Goal: Transaction & Acquisition: Purchase product/service

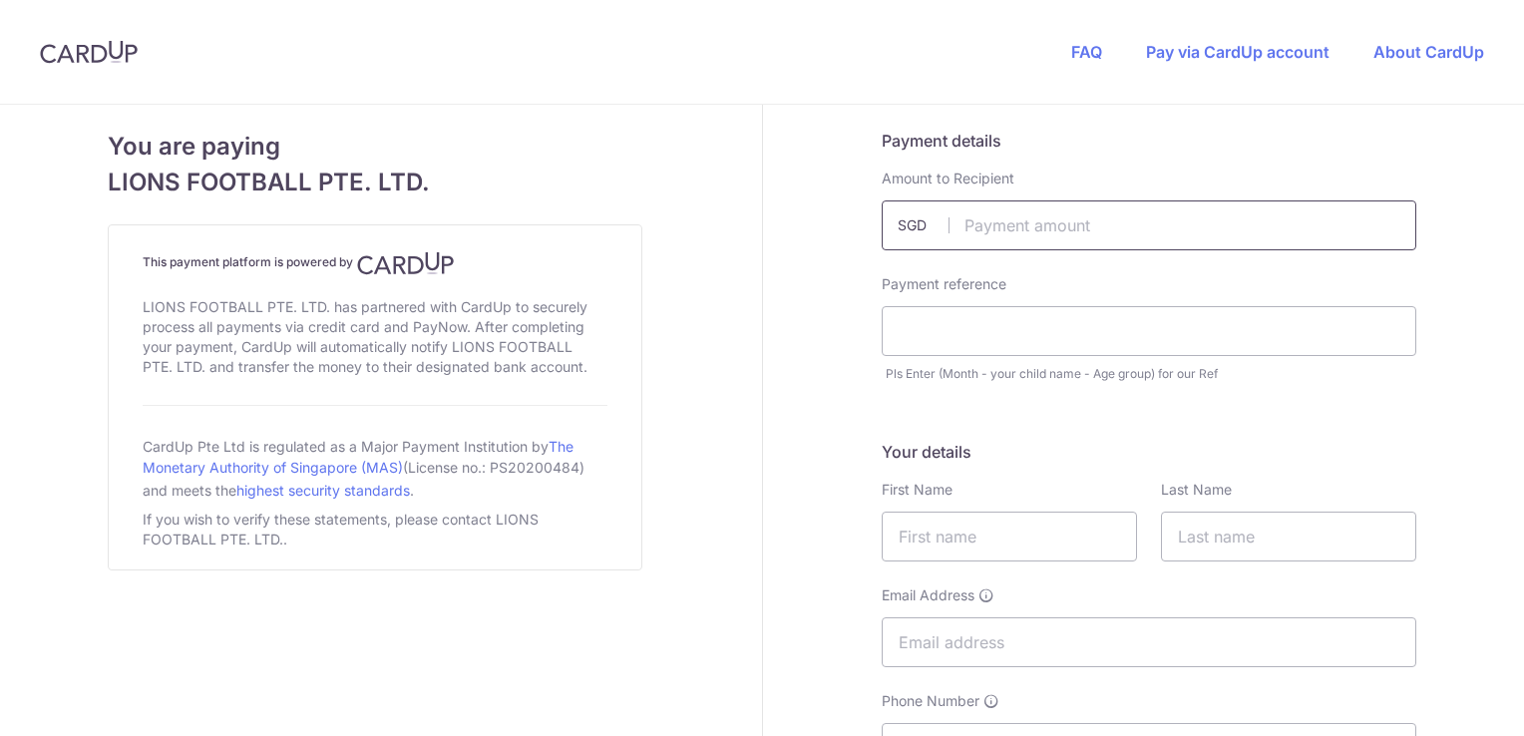
click at [997, 230] on input "text" at bounding box center [1149, 225] width 535 height 50
type input "60.00"
type input "SEPT - [PERSON_NAME] - U14"
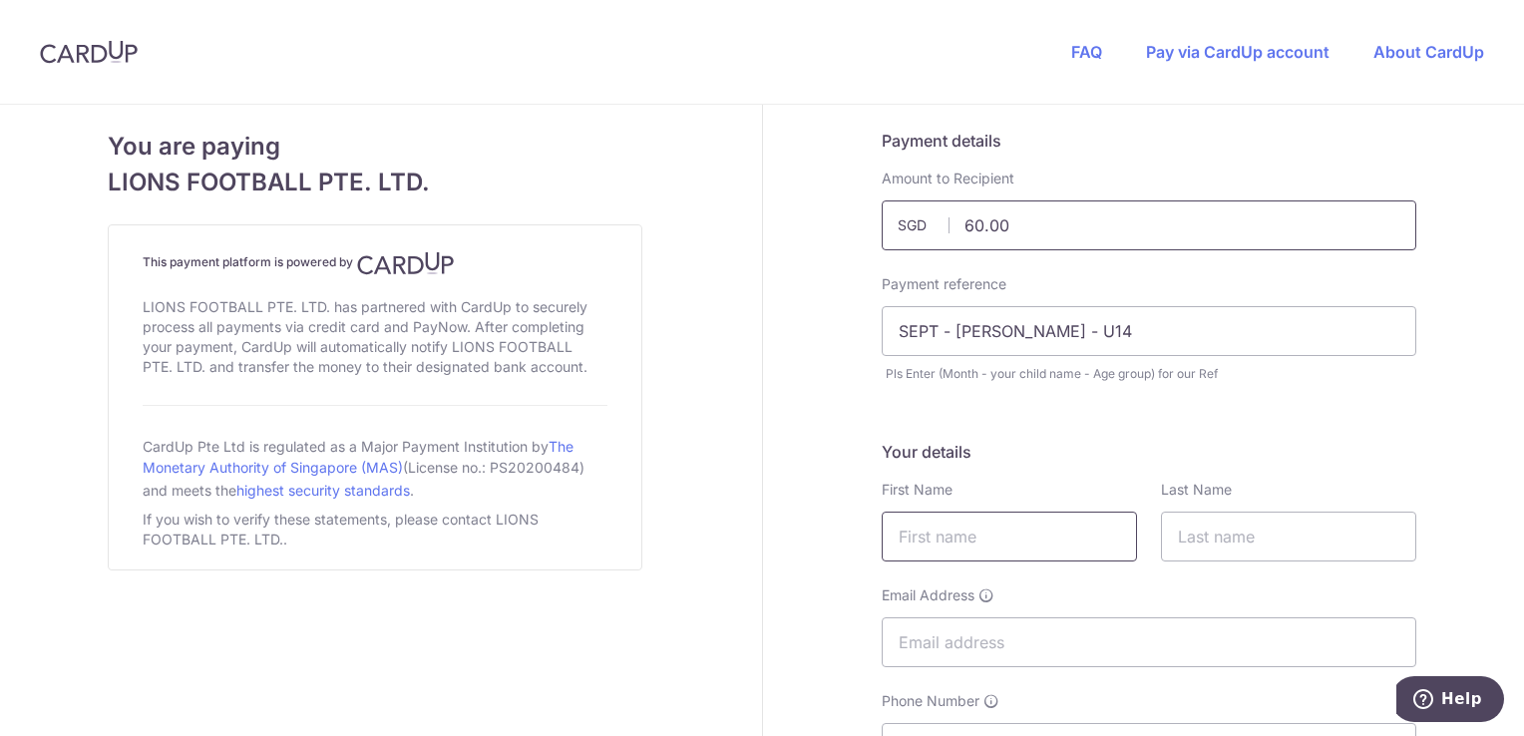
type input "MUHSIN BIN"
type input "SUKINTAL"
type input "[EMAIL_ADDRESS][DOMAIN_NAME]"
type input "93384941"
type input "510119"
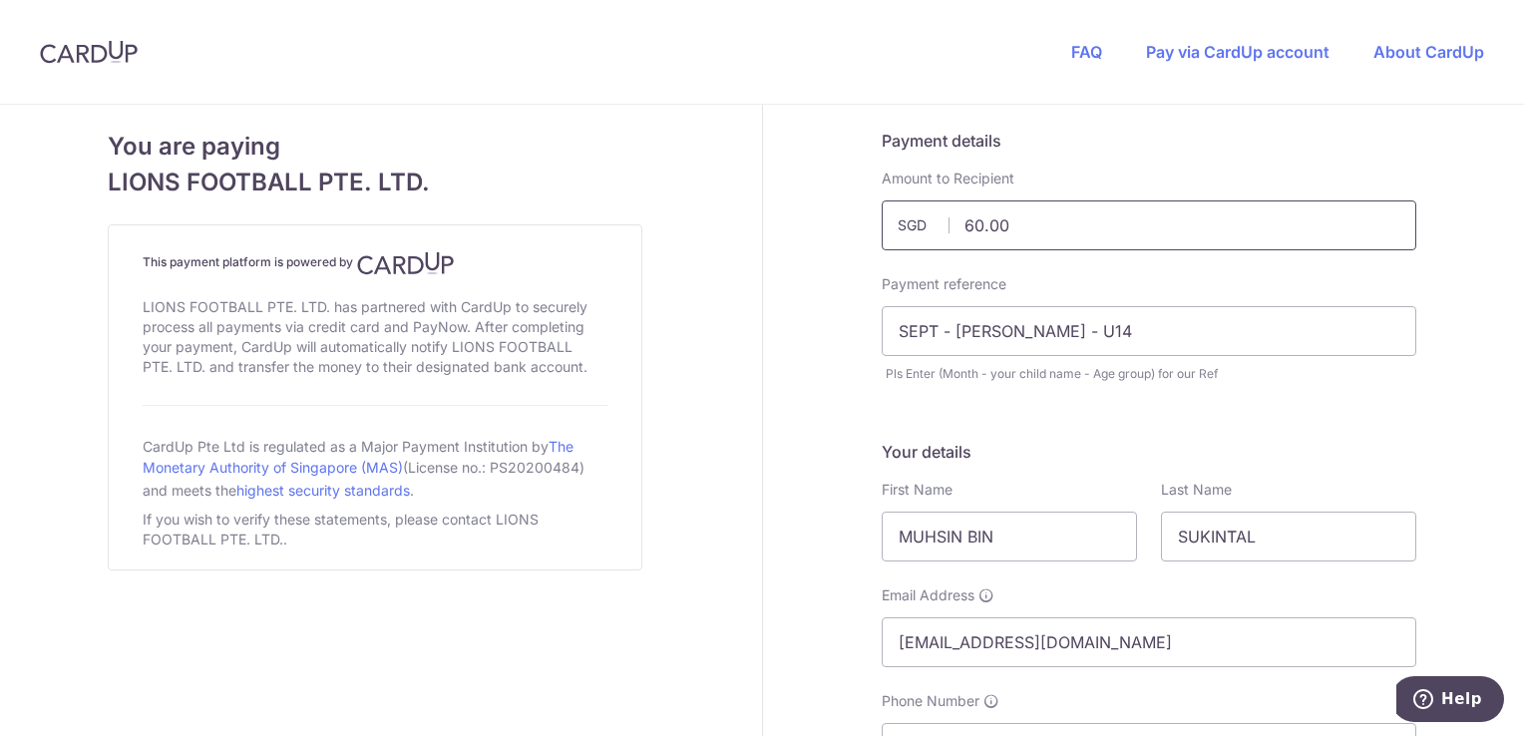
type input "[STREET_ADDRESS]"
click at [903, 333] on input "SEPT - [PERSON_NAME] - U14" at bounding box center [1149, 331] width 535 height 50
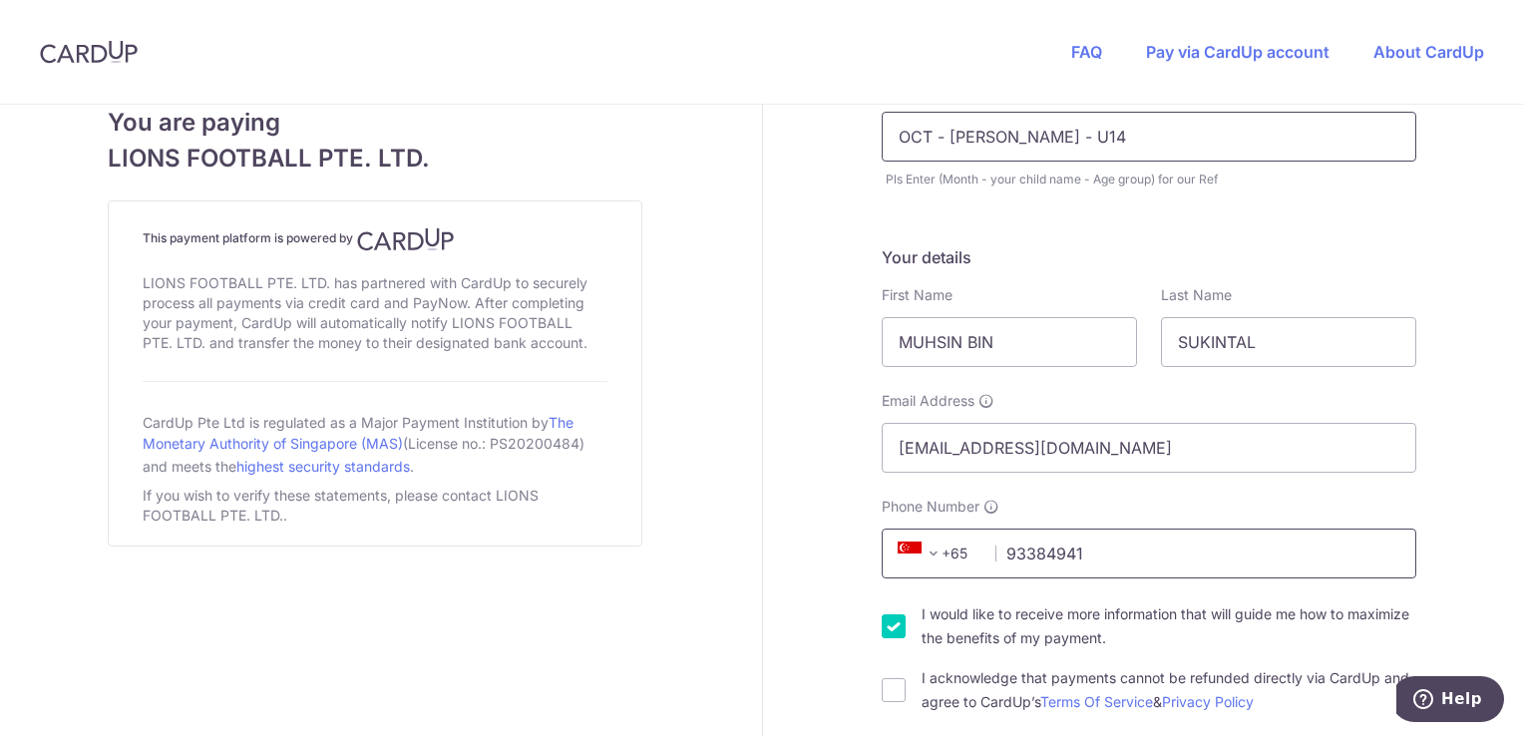
scroll to position [299, 0]
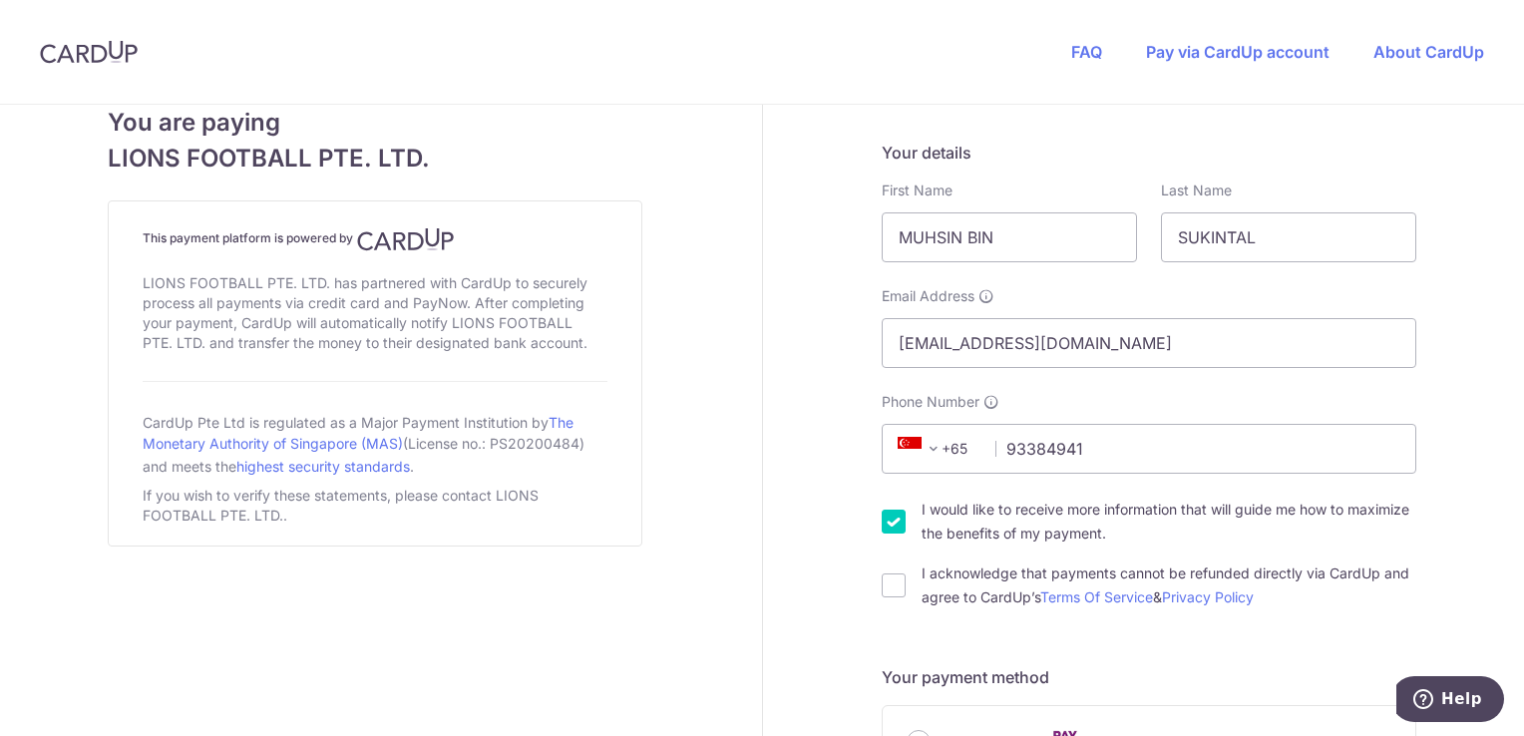
type input "OCT - [PERSON_NAME] - U14"
click at [886, 520] on input "I would like to receive more information that will guide me how to maximize the…" at bounding box center [894, 522] width 24 height 24
checkbox input "false"
click at [894, 590] on input "I acknowledge that payments cannot be refunded directly via CardUp and agree to…" at bounding box center [894, 585] width 24 height 24
checkbox input "true"
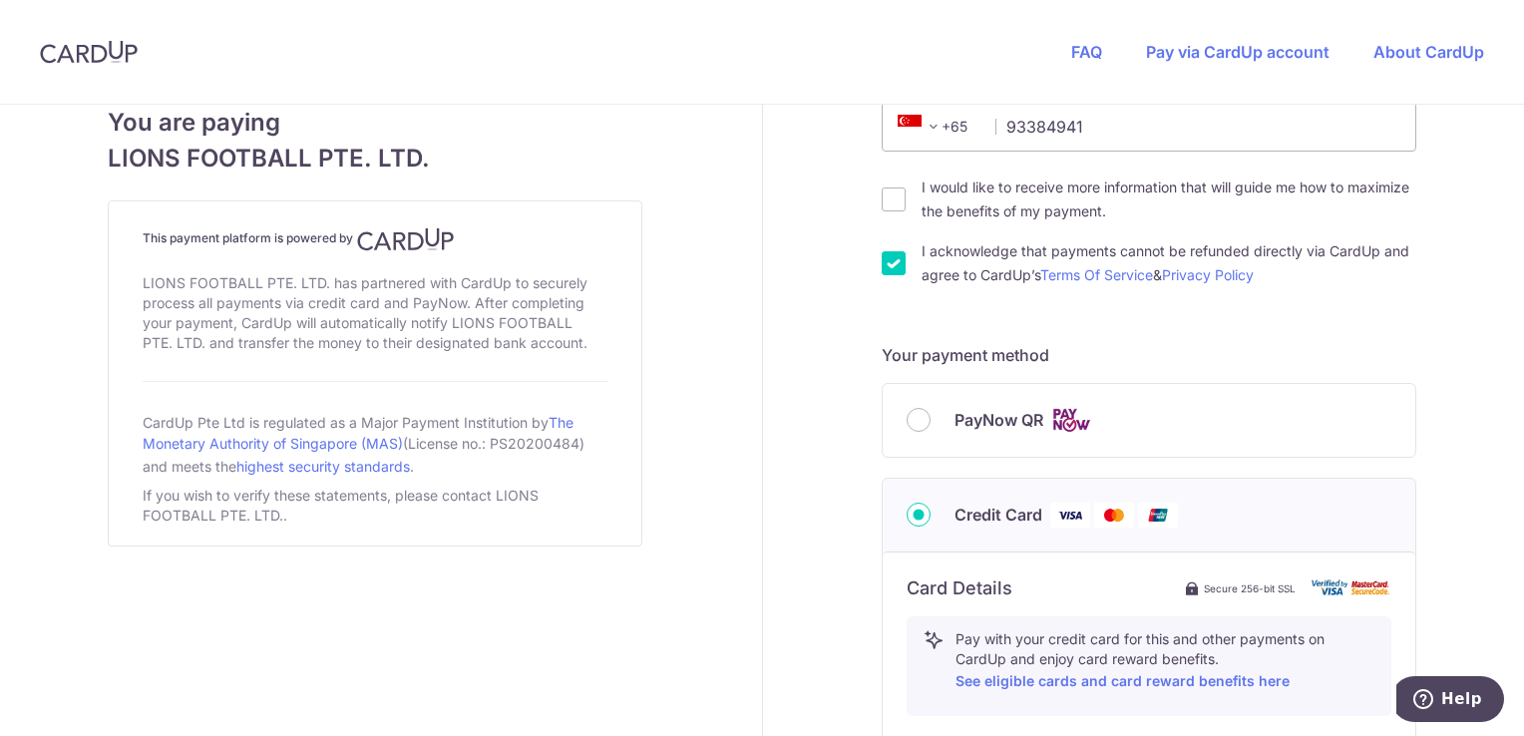
scroll to position [898, 0]
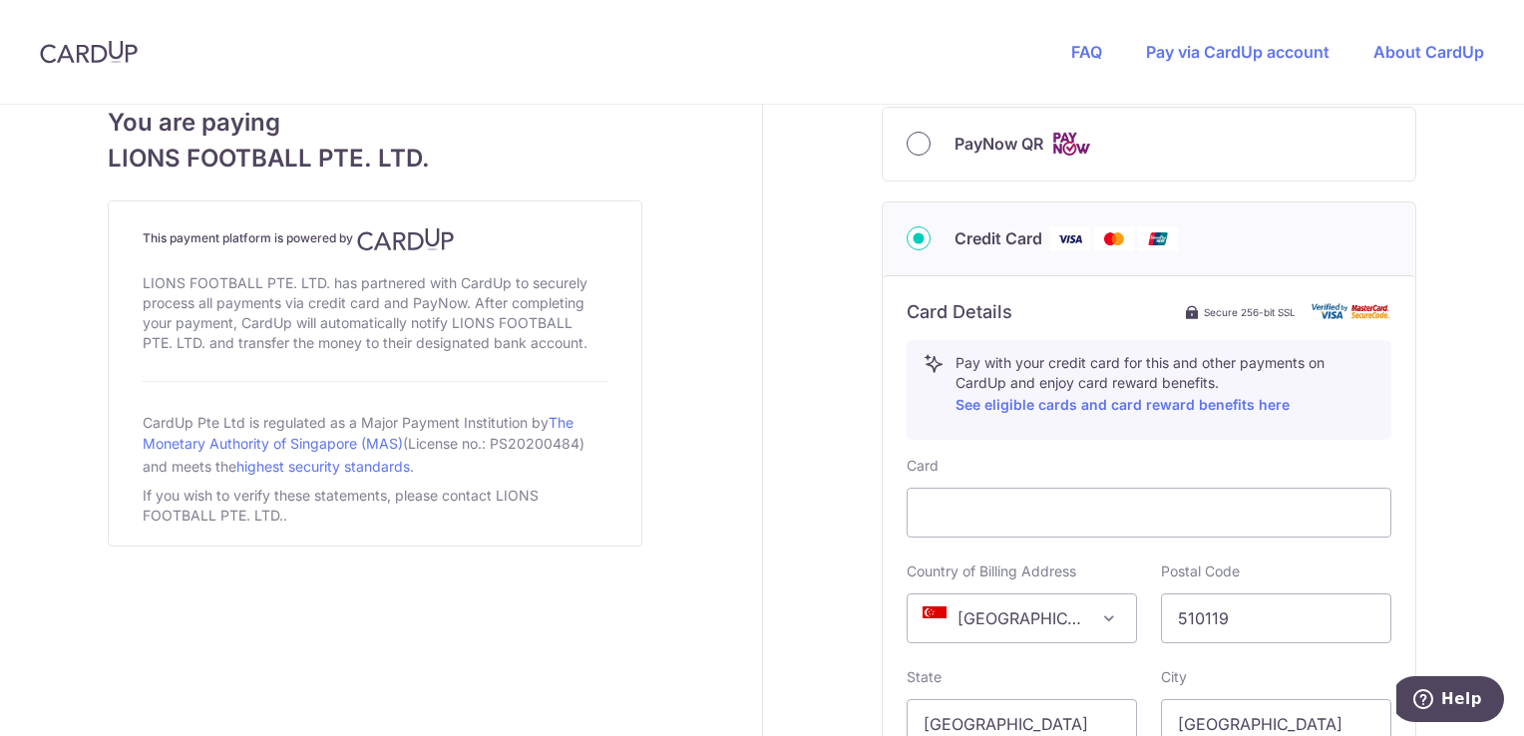
click at [912, 145] on input "PayNow QR" at bounding box center [919, 144] width 24 height 24
radio input "true"
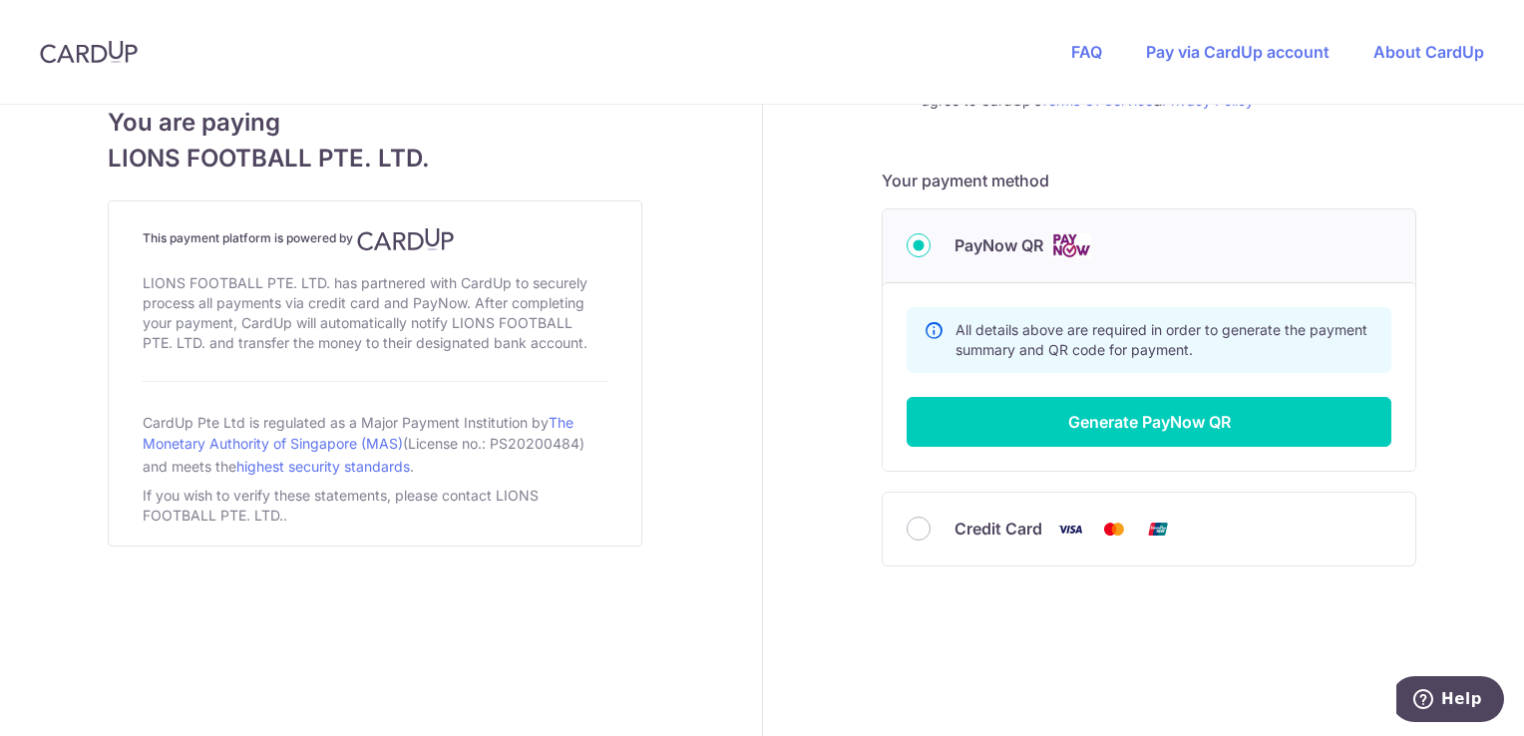
scroll to position [793, 0]
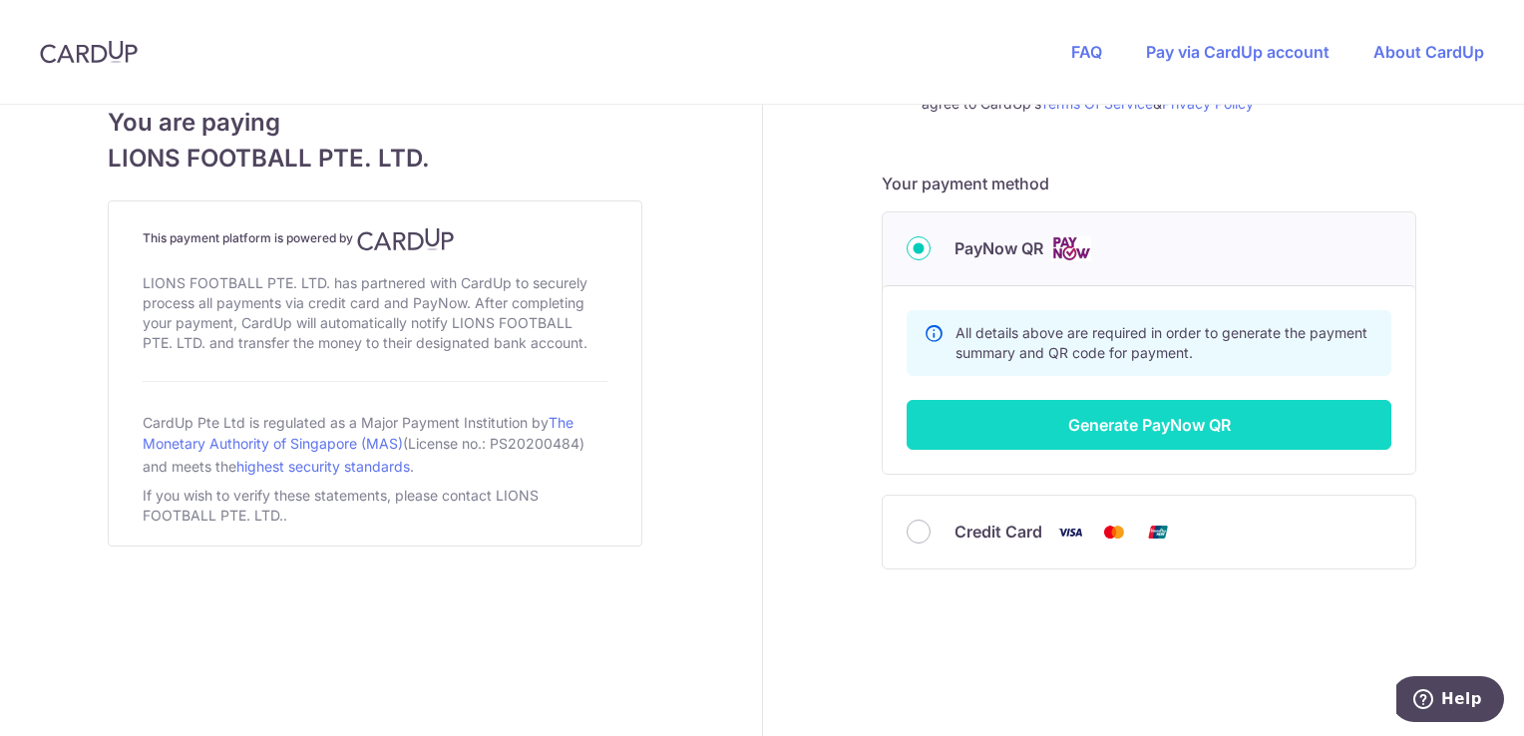
click at [1088, 426] on button "Generate PayNow QR" at bounding box center [1149, 425] width 485 height 50
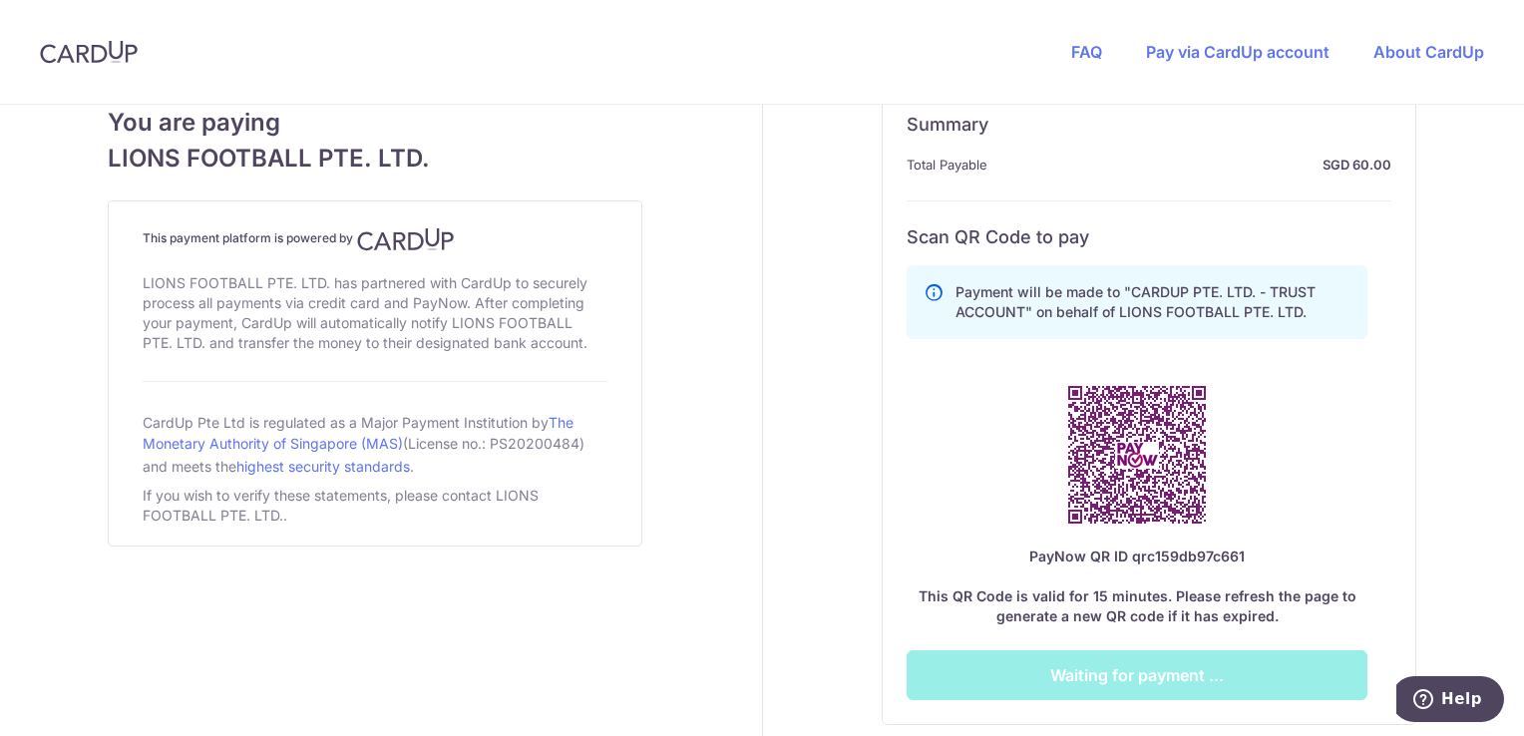
scroll to position [992, 0]
